Goal: Task Accomplishment & Management: Complete application form

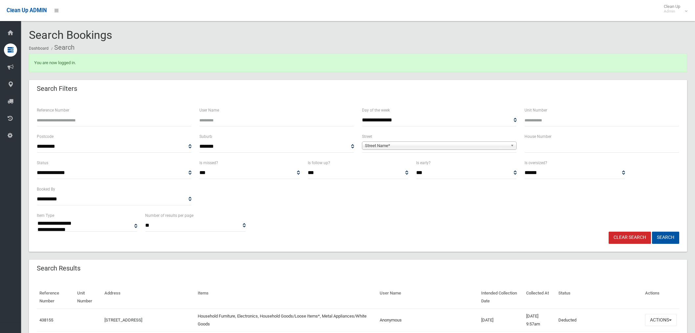
select select
drag, startPoint x: 0, startPoint y: 0, endPoint x: 265, endPoint y: 29, distance: 266.1
click at [265, 29] on div "Search Bookings Dashboard Search" at bounding box center [358, 41] width 659 height 25
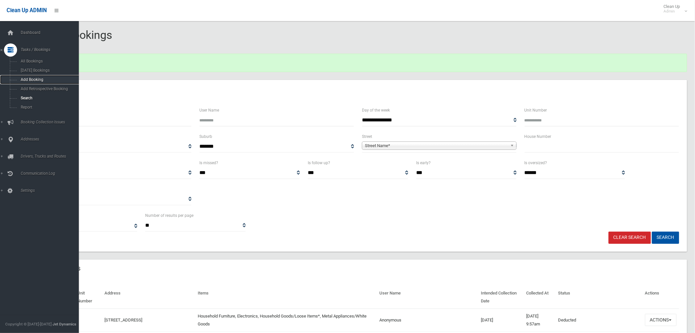
click at [25, 80] on span "Add Booking" at bounding box center [49, 79] width 60 height 5
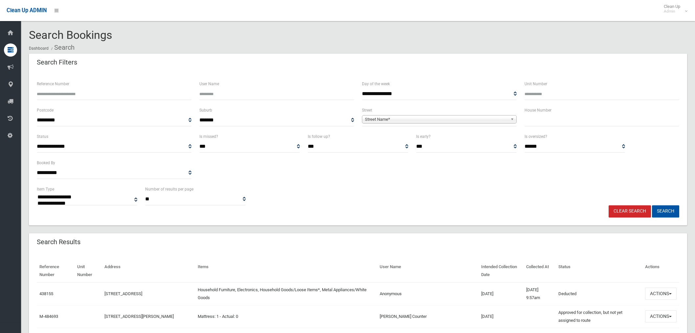
select select
